Goal: Task Accomplishment & Management: Manage account settings

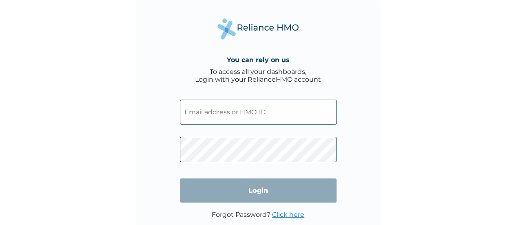
type input "[EMAIL_ADDRESS][DOMAIN_NAME]"
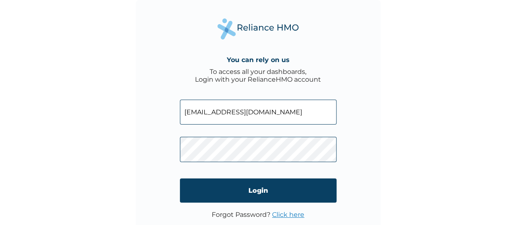
click at [288, 217] on link "Click here" at bounding box center [288, 215] width 32 height 8
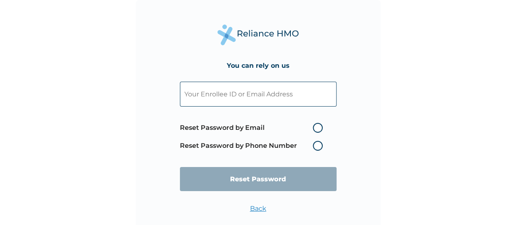
click at [268, 102] on input "text" at bounding box center [258, 94] width 157 height 25
paste input "[PERSON_NAME][EMAIL_ADDRESS][DOMAIN_NAME]"
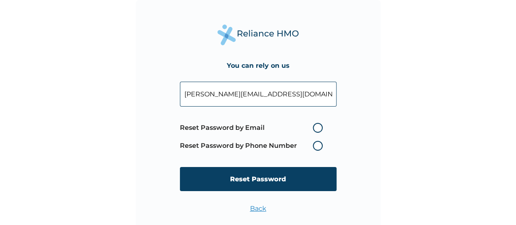
type input "[PERSON_NAME][EMAIL_ADDRESS][DOMAIN_NAME]"
click at [320, 128] on label "Reset Password by Email" at bounding box center [253, 128] width 147 height 10
click at [315, 128] on input "Reset Password by Email" at bounding box center [308, 127] width 13 height 13
radio input "true"
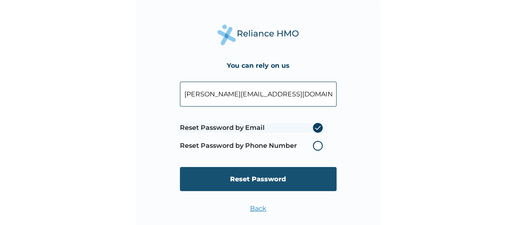
click at [282, 179] on input "Reset Password" at bounding box center [258, 179] width 157 height 24
